Goal: Task Accomplishment & Management: Use online tool/utility

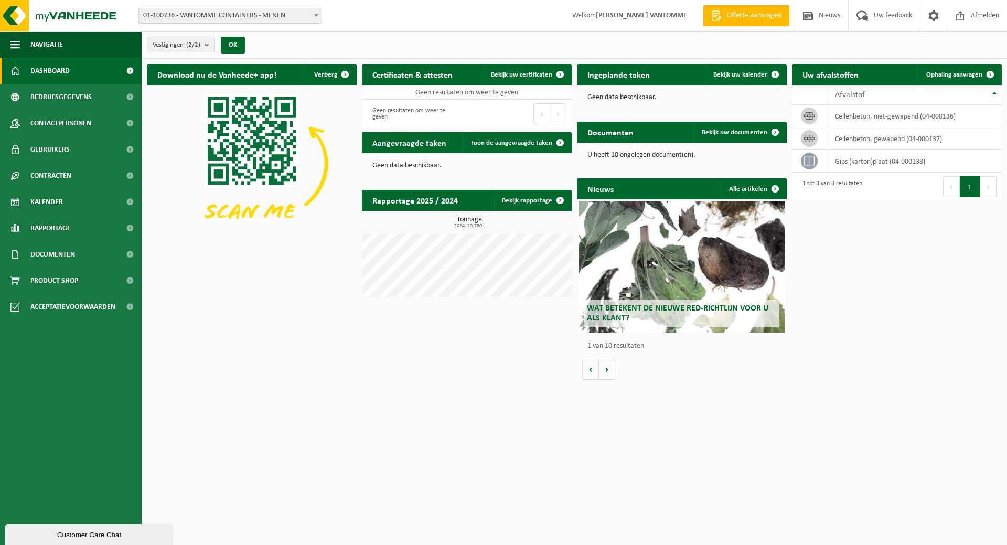
click at [279, 11] on span "01-100736 - VANTOMME CONTAINERS - MENEN" at bounding box center [230, 15] width 183 height 15
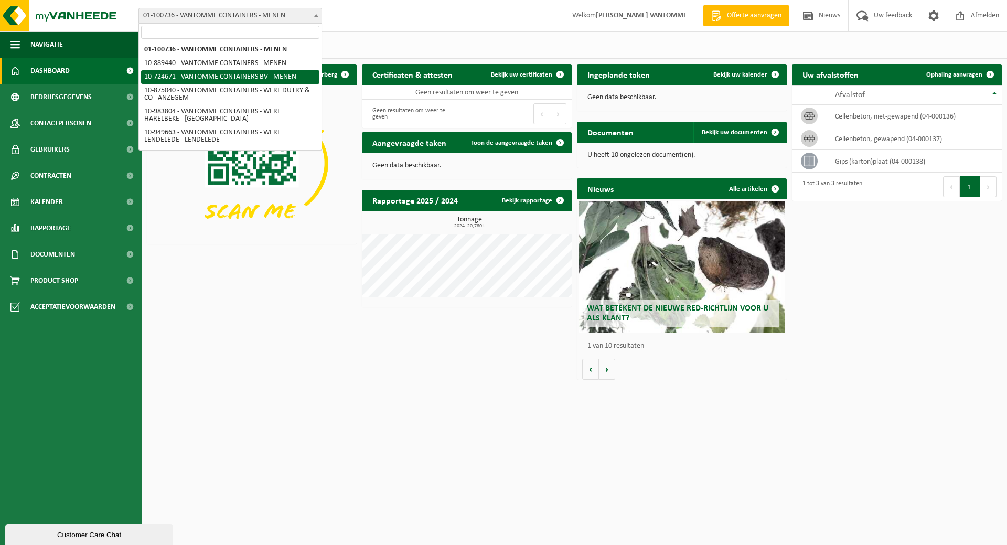
select select "33527"
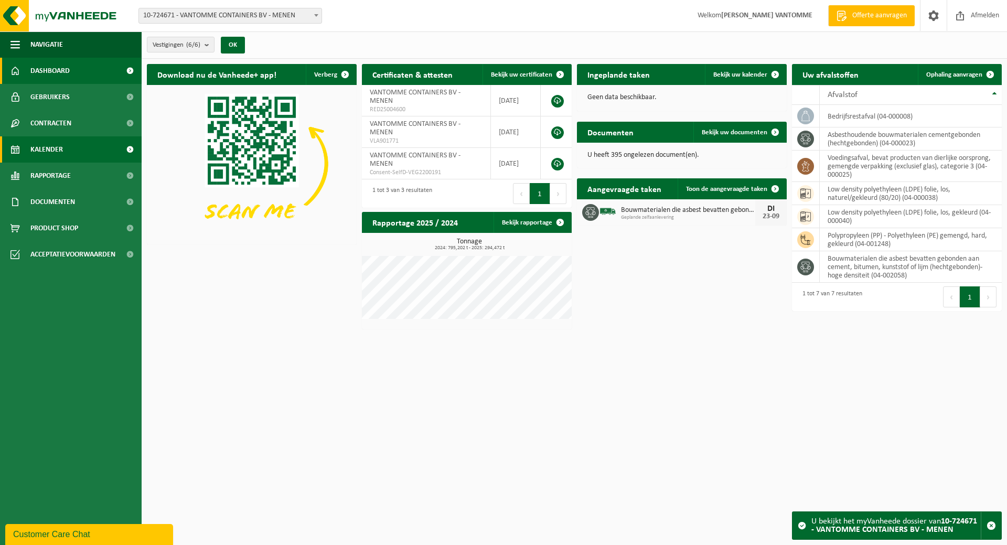
click at [65, 150] on link "Kalender" at bounding box center [71, 149] width 142 height 26
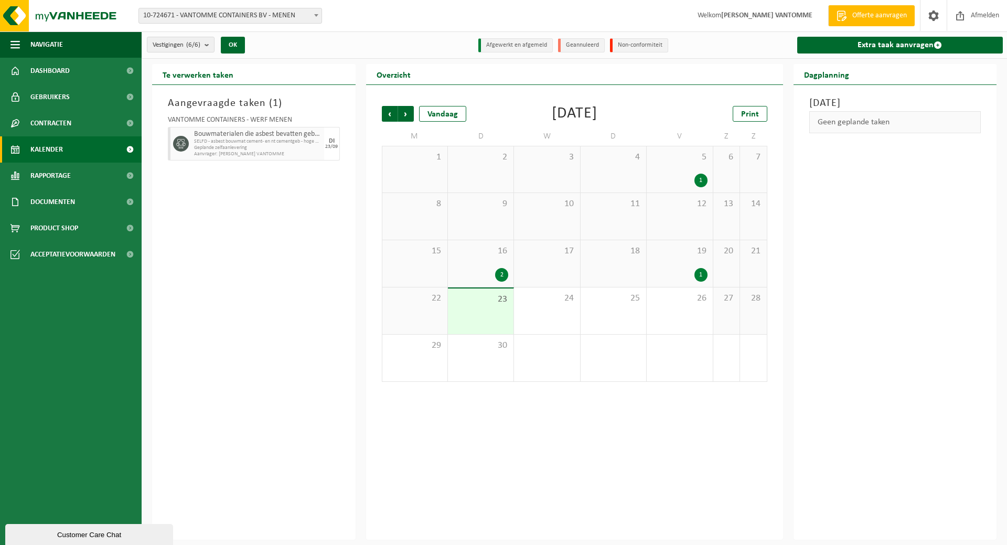
click at [296, 18] on span "10-724671 - VANTOMME CONTAINERS BV - MENEN" at bounding box center [230, 15] width 183 height 15
click at [878, 46] on link "Extra taak aanvragen" at bounding box center [901, 45] width 206 height 17
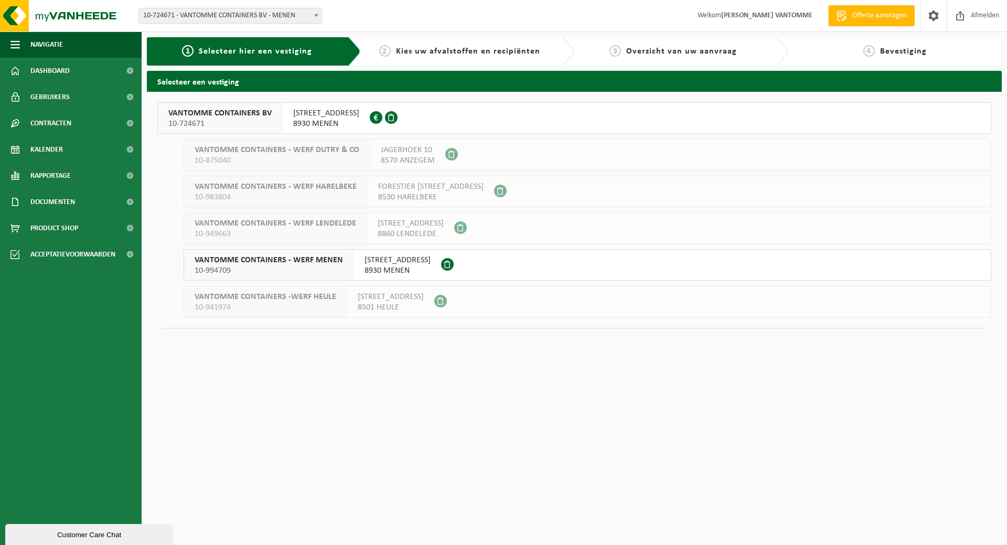
click at [333, 115] on span "MOORSELESTRAAT 139" at bounding box center [326, 113] width 66 height 10
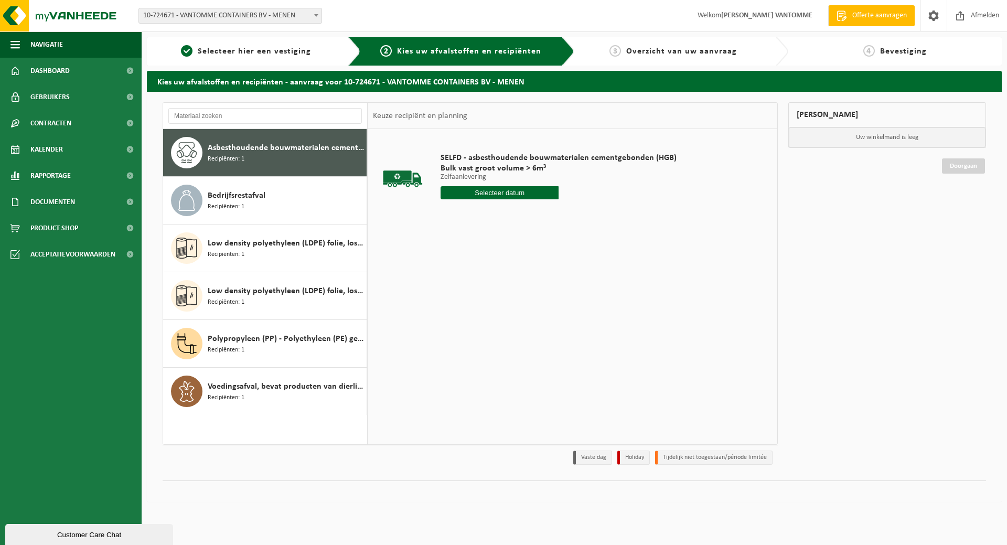
click at [513, 189] on input "text" at bounding box center [500, 192] width 118 height 13
click at [471, 302] on div "23" at bounding box center [469, 302] width 18 height 17
type input "Van [DATE]"
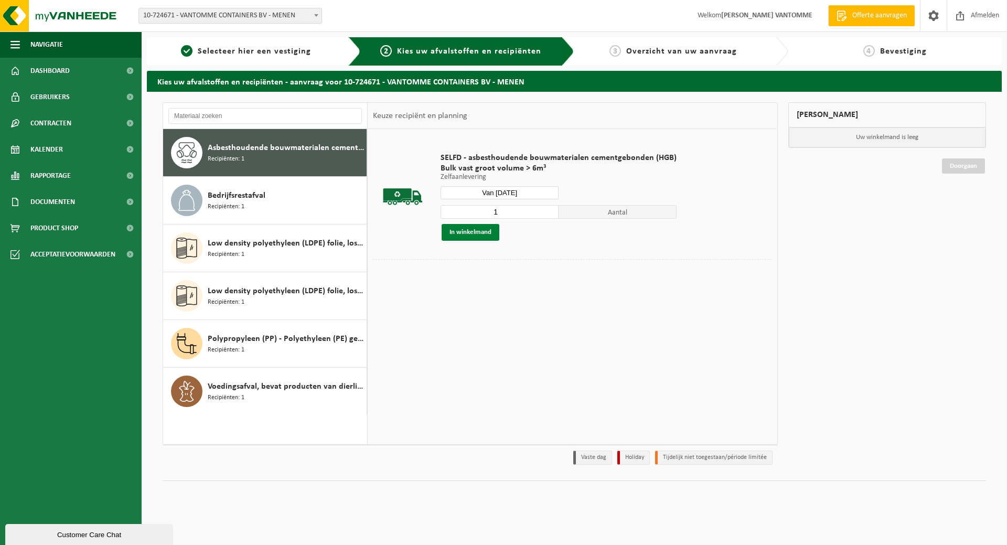
click at [476, 231] on button "In winkelmand" at bounding box center [471, 232] width 58 height 17
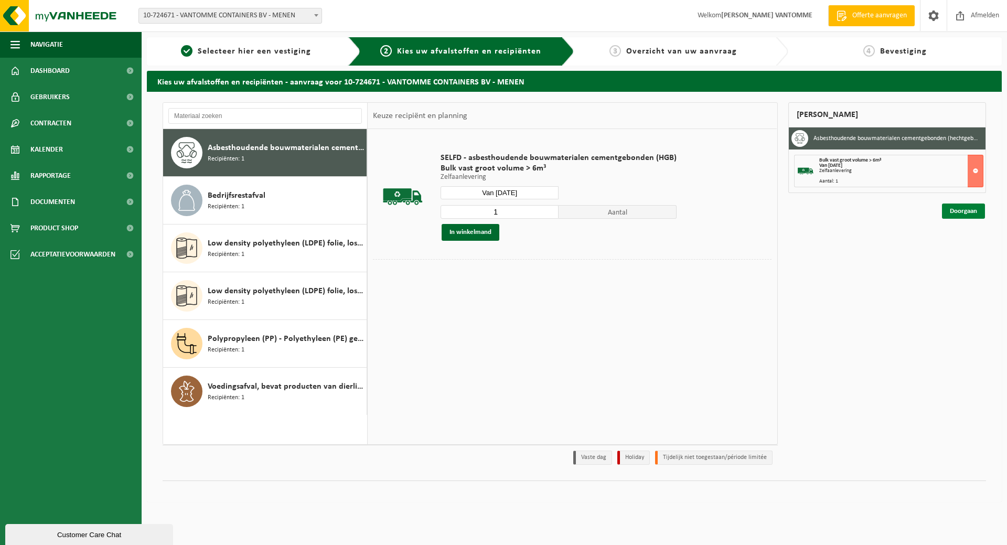
drag, startPoint x: 964, startPoint y: 204, endPoint x: 957, endPoint y: 204, distance: 6.8
click at [964, 204] on link "Doorgaan" at bounding box center [963, 211] width 43 height 15
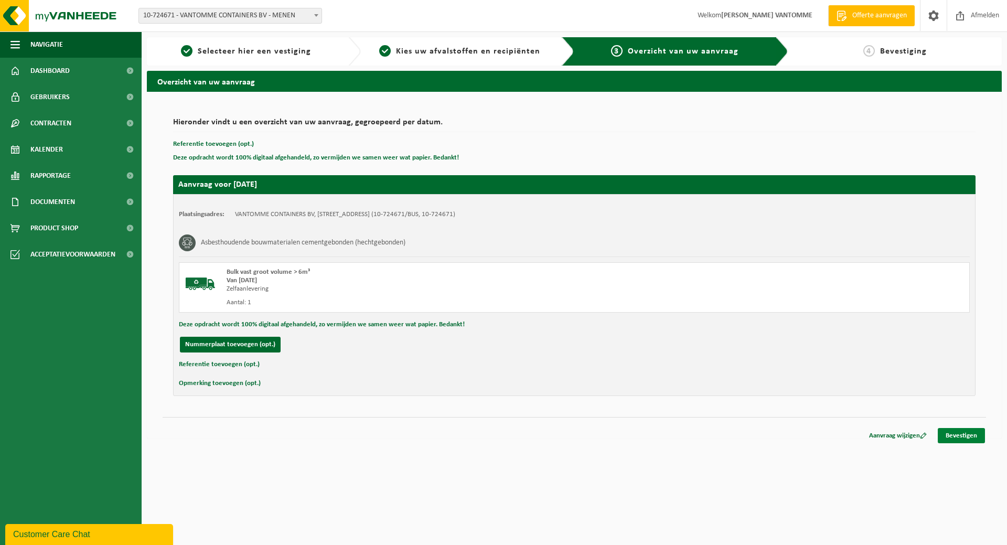
click at [964, 433] on link "Bevestigen" at bounding box center [961, 435] width 47 height 15
